Goal: Transaction & Acquisition: Purchase product/service

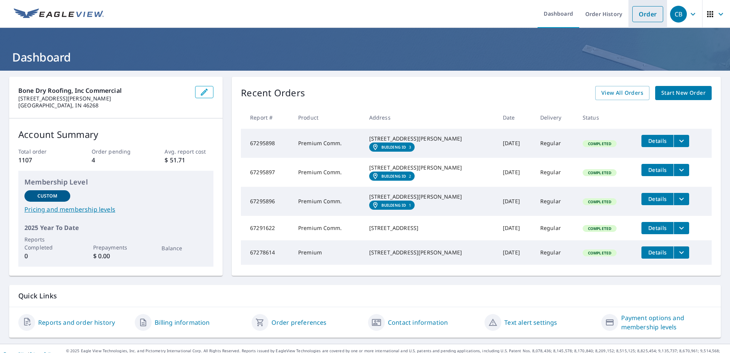
click at [637, 15] on link "Order" at bounding box center [647, 14] width 31 height 16
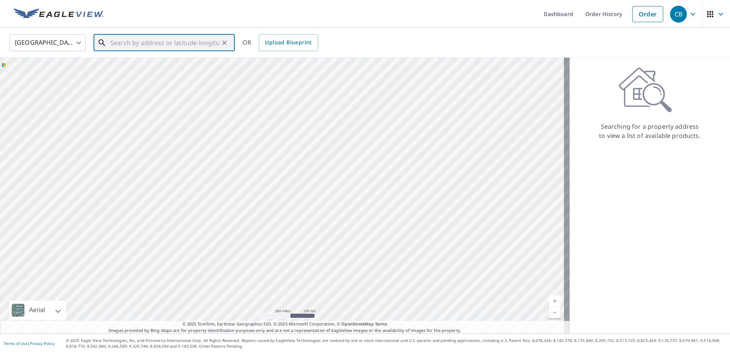
click at [169, 42] on input "text" at bounding box center [164, 42] width 109 height 21
click at [170, 67] on span "[STREET_ADDRESS][DEMOGRAPHIC_DATA]" at bounding box center [169, 69] width 120 height 18
type input "[STREET_ADDRESS][DEMOGRAPHIC_DATA]"
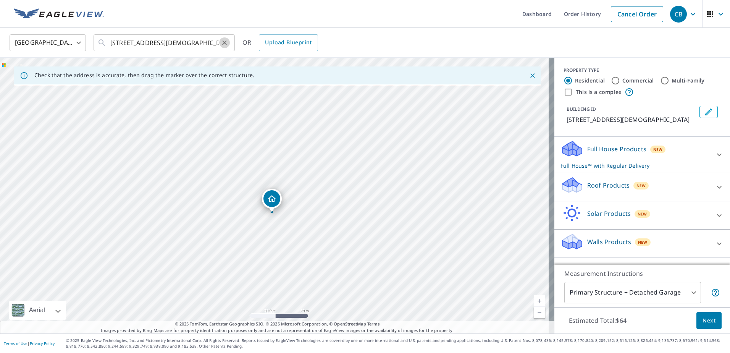
drag, startPoint x: 222, startPoint y: 41, endPoint x: 217, endPoint y: 42, distance: 4.7
click at [222, 41] on icon "Clear" at bounding box center [225, 43] width 8 height 8
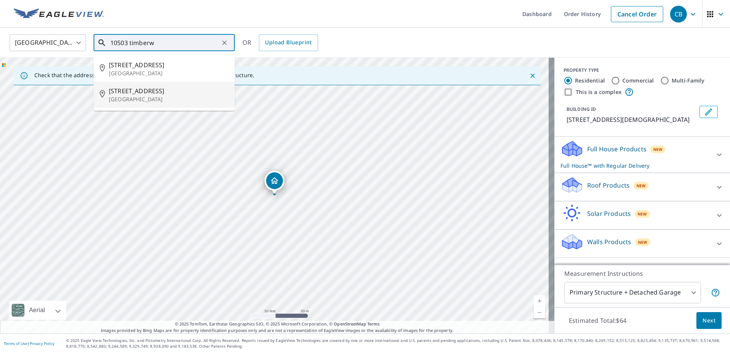
click at [186, 90] on span "[STREET_ADDRESS]" at bounding box center [169, 90] width 120 height 9
type input "[STREET_ADDRESS]"
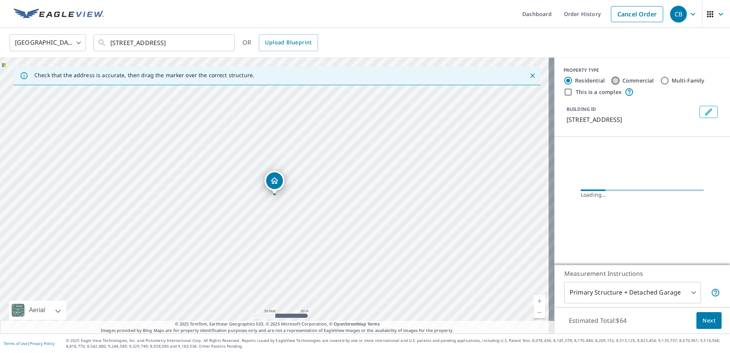
click at [611, 82] on input "Commercial" at bounding box center [615, 80] width 9 height 9
radio input "true"
type input "4"
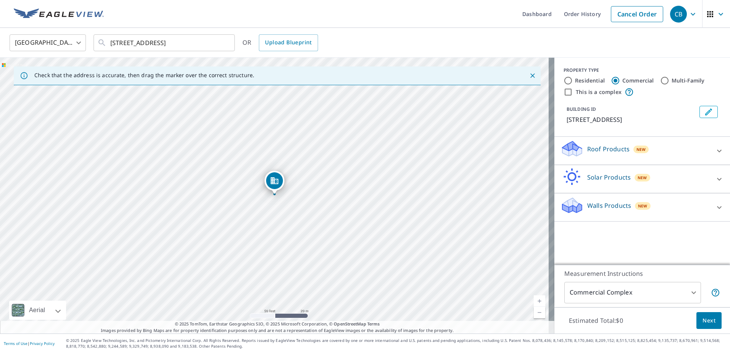
click at [660, 150] on div "Roof Products New" at bounding box center [636, 151] width 150 height 22
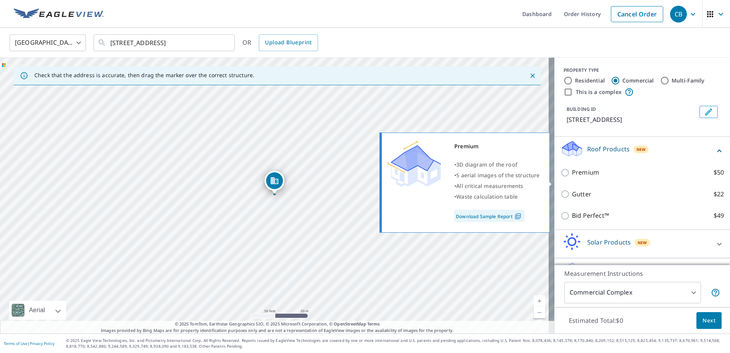
click at [578, 177] on p "Premium" at bounding box center [585, 173] width 27 height 10
click at [572, 177] on input "Premium $50" at bounding box center [566, 172] width 11 height 9
checkbox input "true"
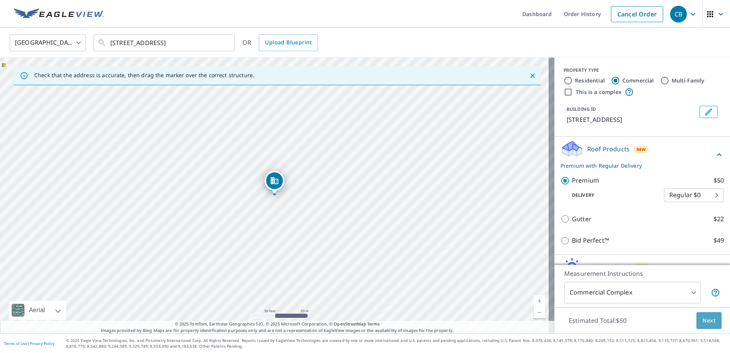
click at [703, 322] on span "Next" at bounding box center [709, 321] width 13 height 10
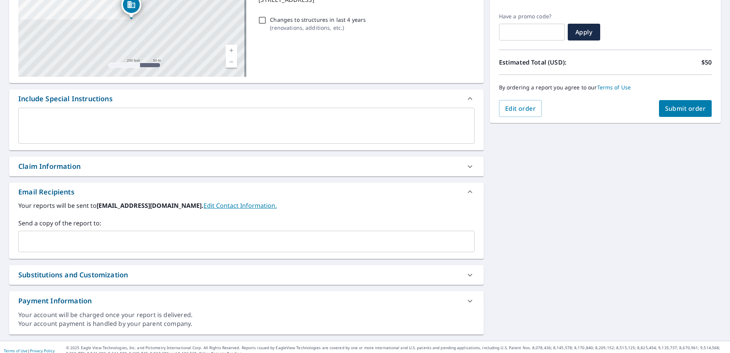
scroll to position [128, 0]
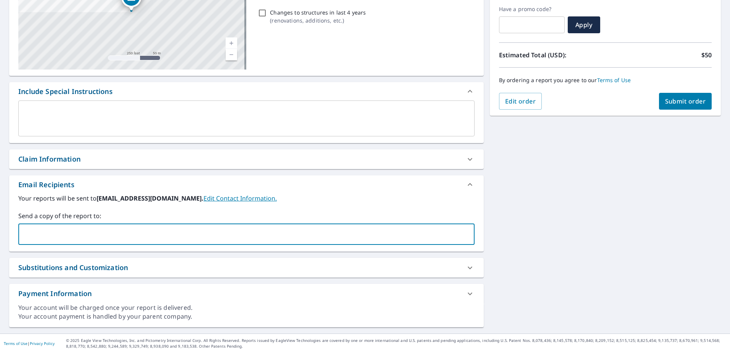
click at [277, 230] on input "text" at bounding box center [241, 234] width 438 height 15
type input "[EMAIL_ADDRESS][PERSON_NAME][DOMAIN_NAME]"
checkbox input "true"
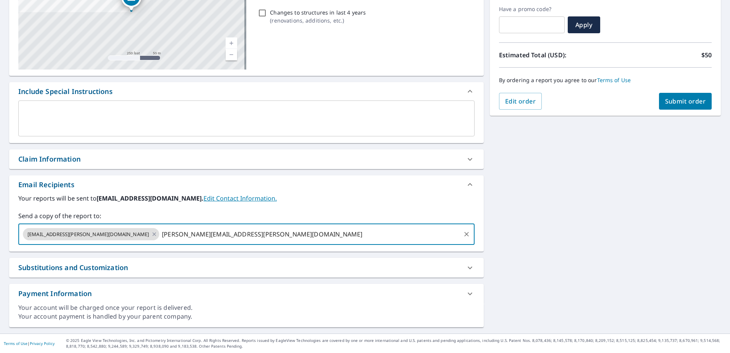
type input "[PERSON_NAME][EMAIL_ADDRESS][PERSON_NAME][DOMAIN_NAME]"
click at [659, 99] on button "Submit order" at bounding box center [685, 101] width 53 height 17
checkbox input "true"
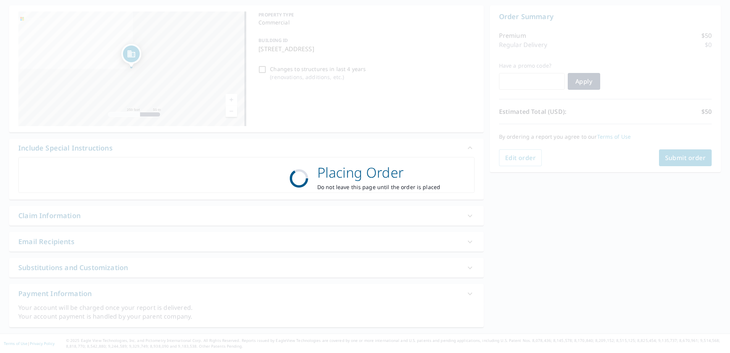
scroll to position [71, 0]
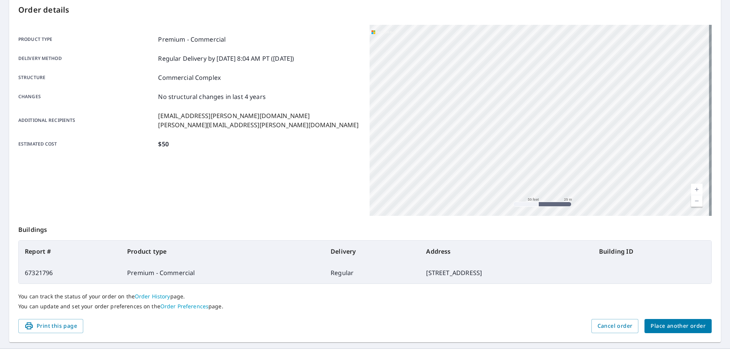
scroll to position [97, 0]
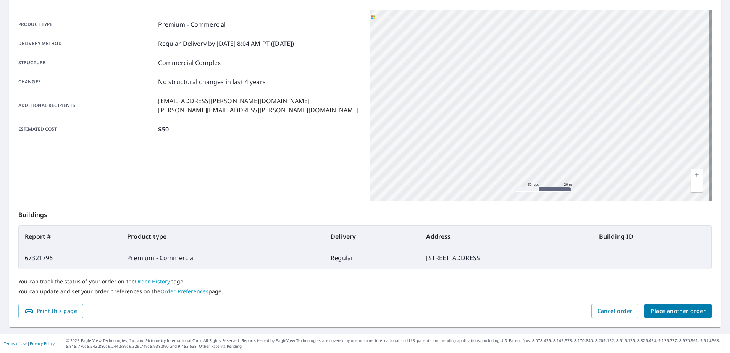
click at [658, 315] on span "Place another order" at bounding box center [678, 311] width 55 height 10
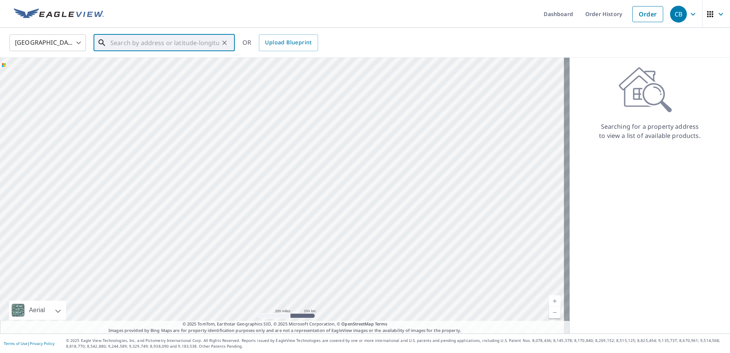
click at [186, 47] on input "text" at bounding box center [164, 42] width 109 height 21
click at [170, 79] on p "[GEOGRAPHIC_DATA], IN 47143" at bounding box center [169, 83] width 120 height 8
type input "[STREET_ADDRESS][DEMOGRAPHIC_DATA]"
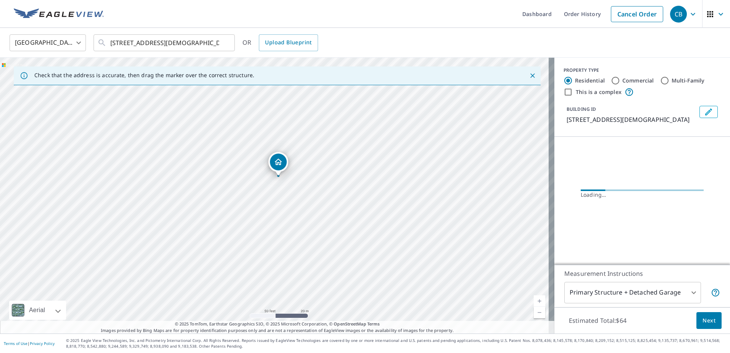
drag, startPoint x: 191, startPoint y: 221, endPoint x: 293, endPoint y: 194, distance: 105.9
click at [293, 194] on div "[STREET_ADDRESS][DEMOGRAPHIC_DATA]" at bounding box center [277, 196] width 555 height 276
drag, startPoint x: 280, startPoint y: 166, endPoint x: 280, endPoint y: 182, distance: 15.7
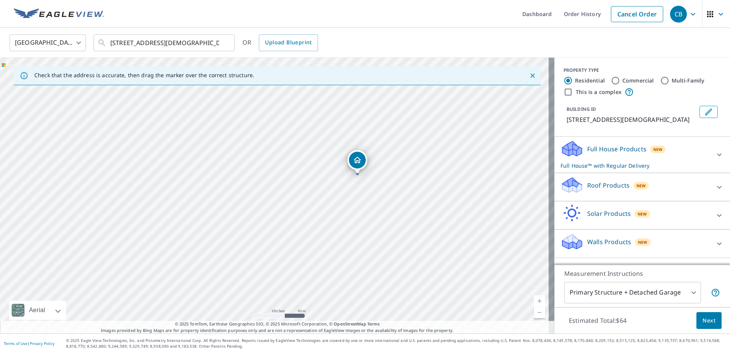
drag, startPoint x: 446, startPoint y: 250, endPoint x: 349, endPoint y: 196, distance: 110.5
click at [349, 196] on div "[STREET_ADDRESS][DEMOGRAPHIC_DATA]" at bounding box center [277, 196] width 555 height 276
click at [350, 219] on div "[STREET_ADDRESS][DEMOGRAPHIC_DATA]" at bounding box center [277, 196] width 555 height 276
drag, startPoint x: 226, startPoint y: 127, endPoint x: 365, endPoint y: 195, distance: 154.6
drag, startPoint x: 248, startPoint y: 131, endPoint x: 262, endPoint y: 207, distance: 77.3
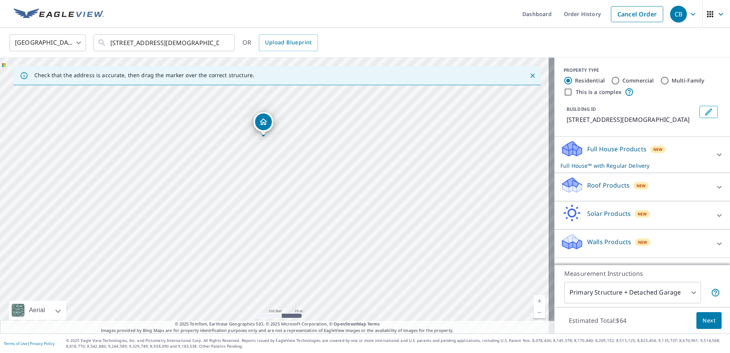
click at [262, 207] on div "[STREET_ADDRESS][DEMOGRAPHIC_DATA]" at bounding box center [277, 196] width 555 height 276
drag, startPoint x: 244, startPoint y: 114, endPoint x: 241, endPoint y: 107, distance: 7.6
click at [622, 190] on p "Roof Products" at bounding box center [608, 185] width 42 height 9
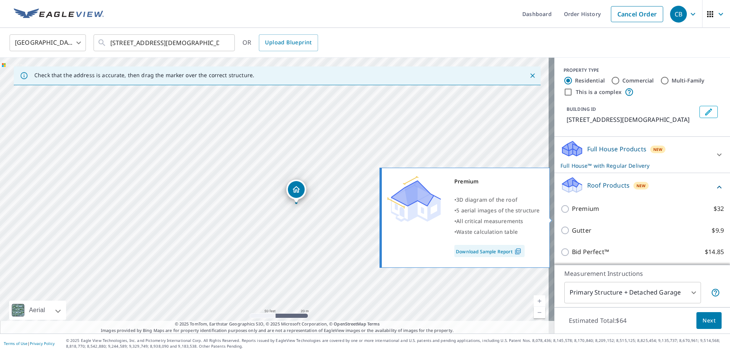
click at [595, 213] on label "Premium $32" at bounding box center [648, 209] width 152 height 10
click at [572, 213] on input "Premium $32" at bounding box center [566, 208] width 11 height 9
checkbox input "true"
checkbox input "false"
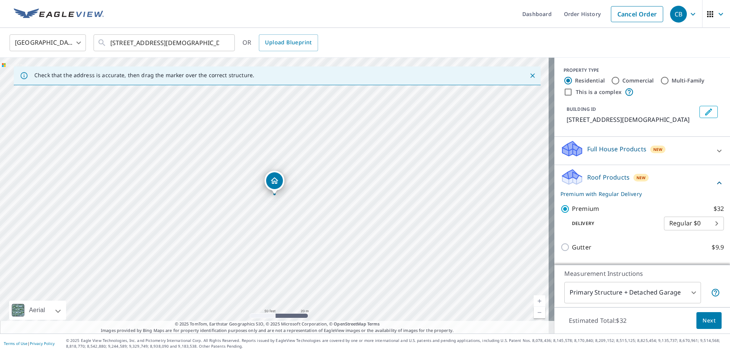
click at [703, 321] on span "Next" at bounding box center [709, 321] width 13 height 10
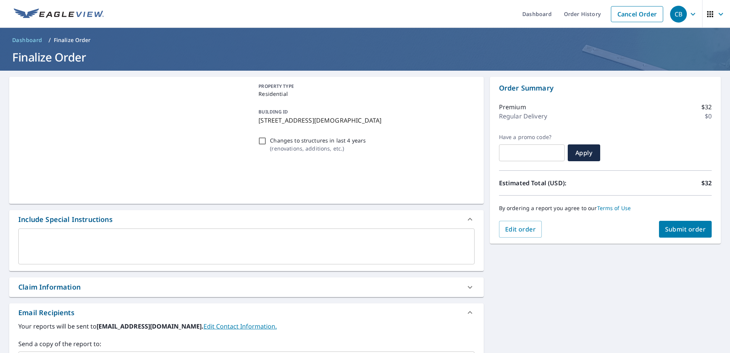
scroll to position [128, 0]
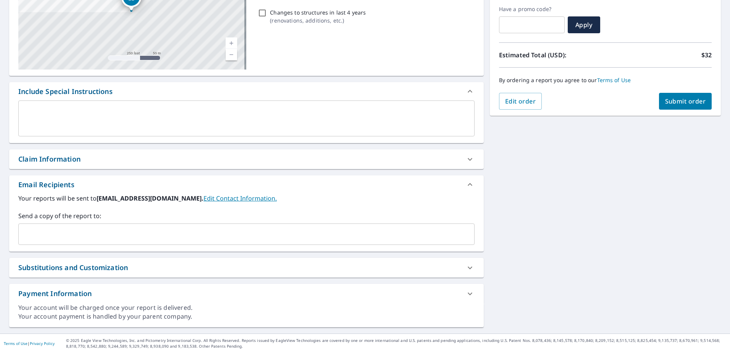
click at [317, 241] on input "text" at bounding box center [241, 234] width 438 height 15
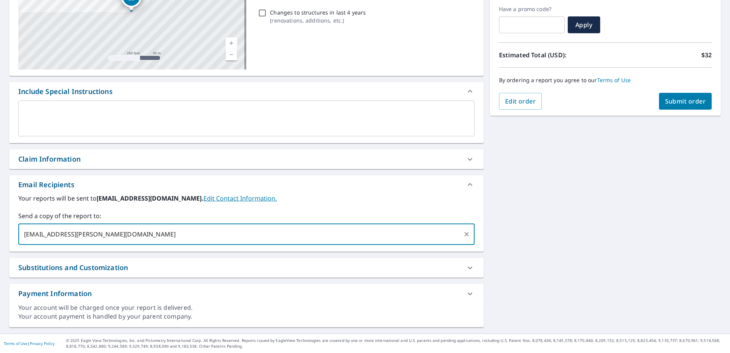
type input "[EMAIL_ADDRESS][PERSON_NAME][DOMAIN_NAME]"
checkbox input "true"
type input "[PERSON_NAME][EMAIL_ADDRESS][PERSON_NAME][DOMAIN_NAME]"
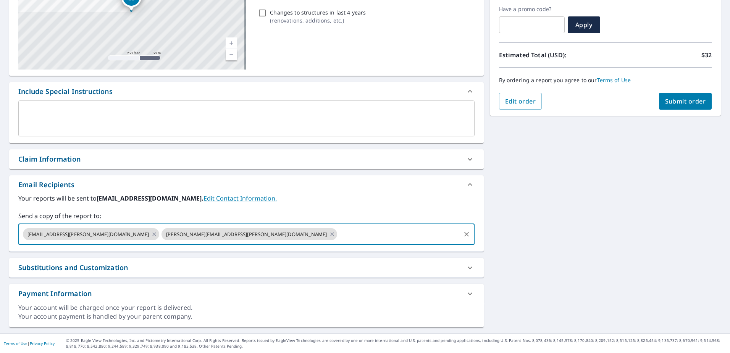
click at [677, 97] on button "Submit order" at bounding box center [685, 101] width 53 height 17
checkbox input "true"
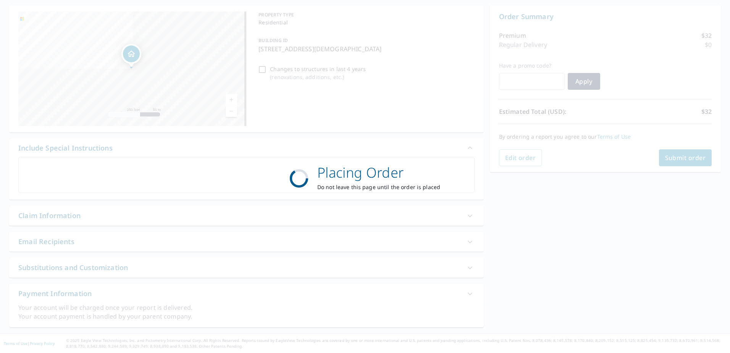
scroll to position [71, 0]
